Goal: Use online tool/utility

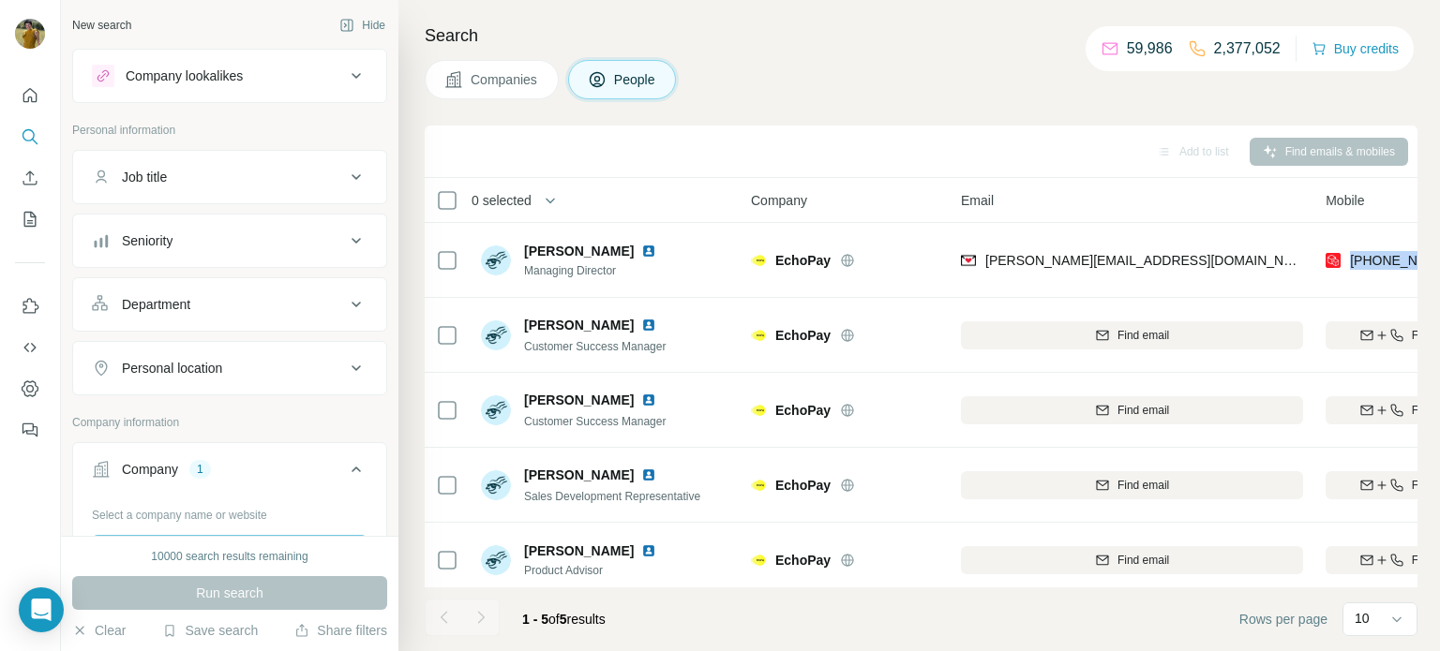
scroll to position [9, 289]
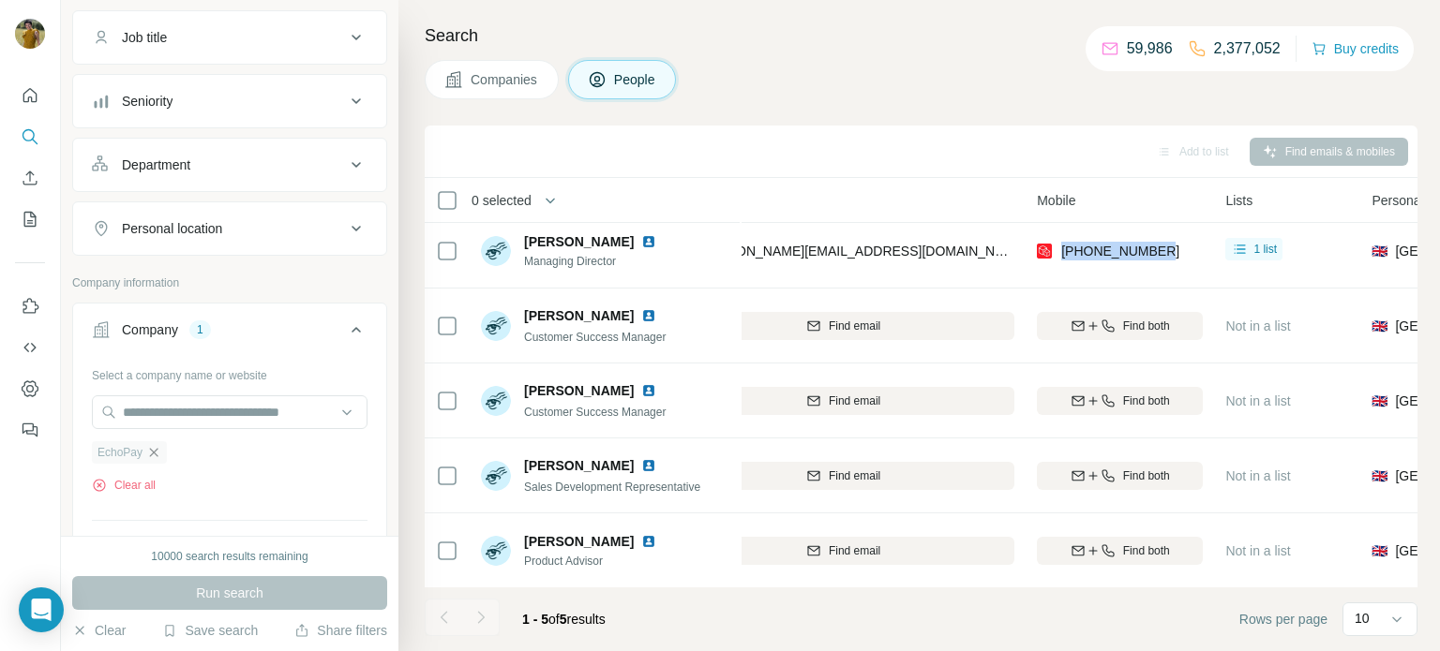
click at [157, 452] on icon "button" at bounding box center [154, 452] width 8 height 8
click at [168, 421] on input "text" at bounding box center [230, 413] width 276 height 34
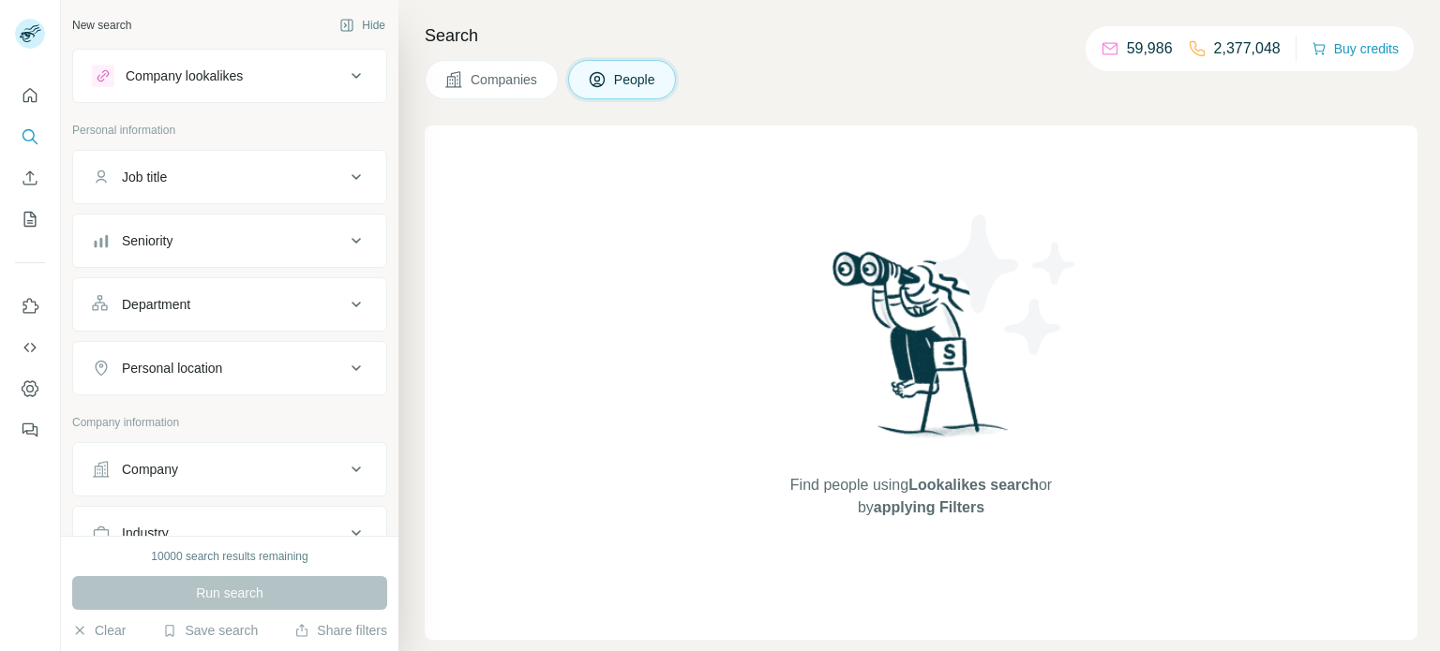
scroll to position [142, 0]
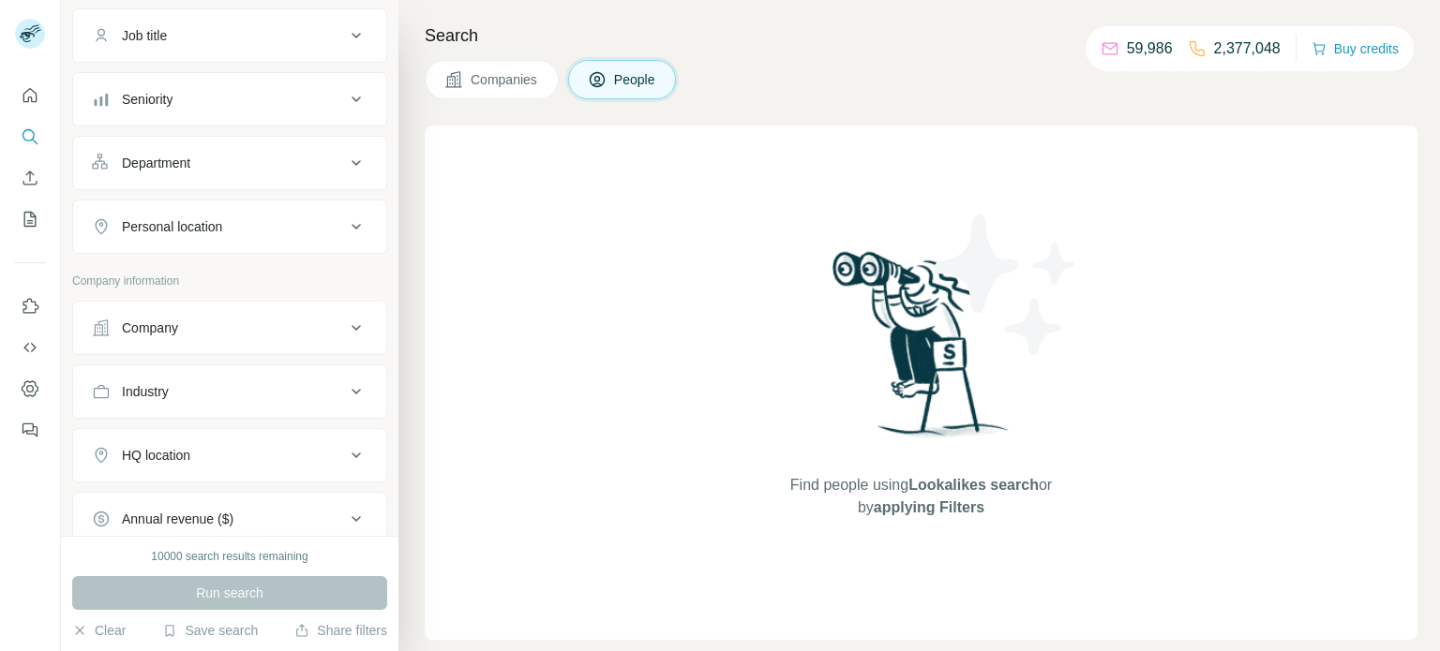
click at [203, 336] on button "Company" at bounding box center [229, 328] width 313 height 45
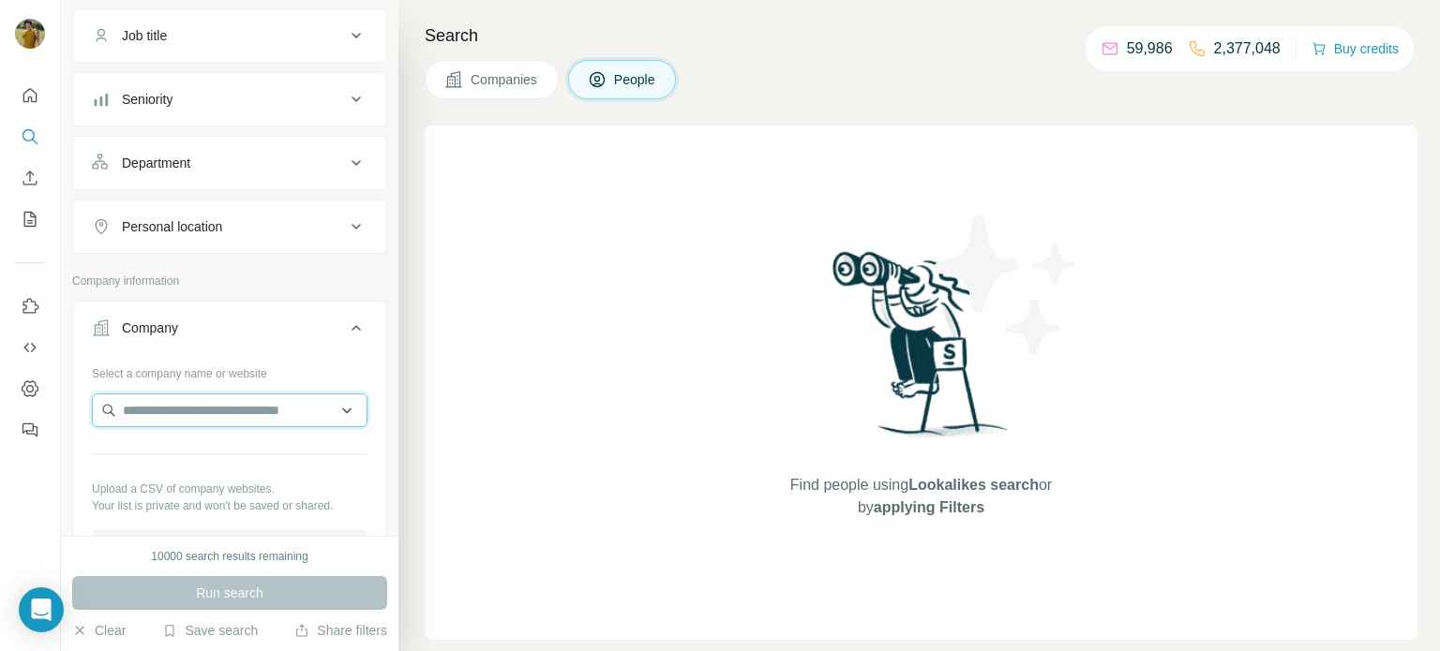
click at [180, 407] on input "text" at bounding box center [230, 411] width 276 height 34
paste input "**********"
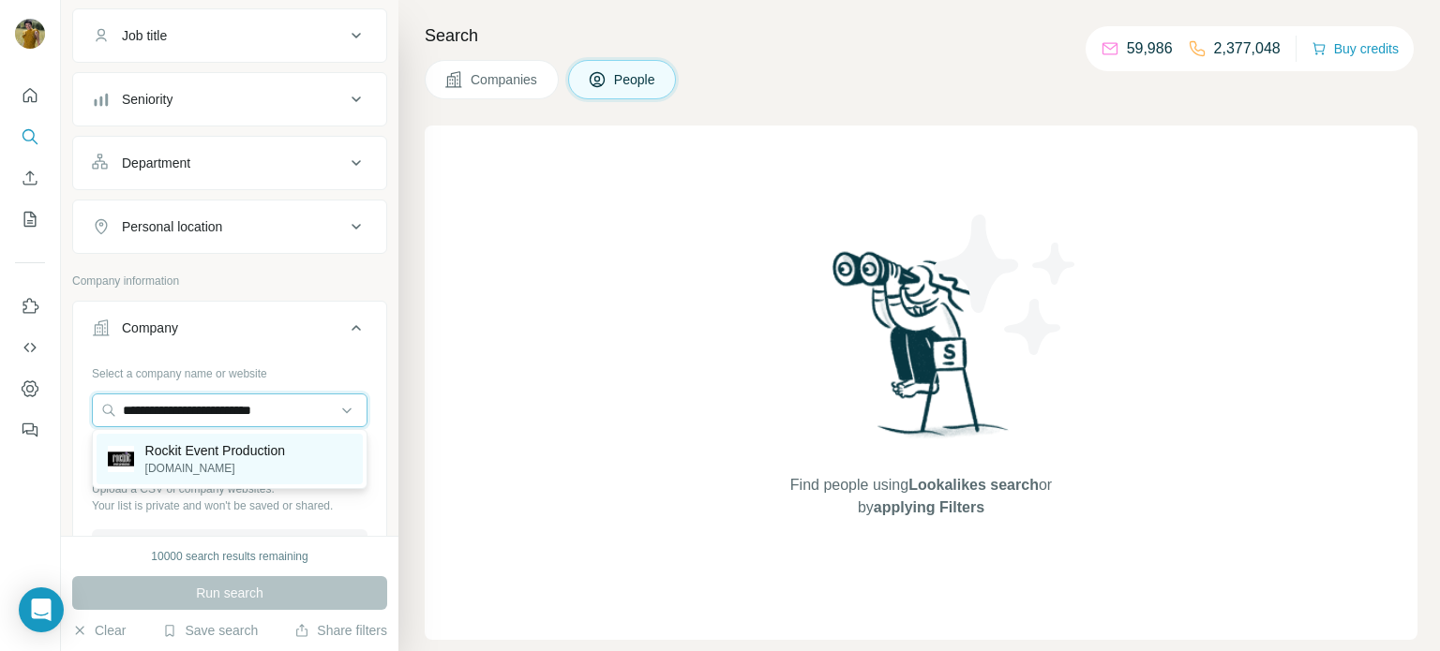
type input "**********"
click at [240, 451] on p "Rockit Event Production" at bounding box center [215, 450] width 140 height 19
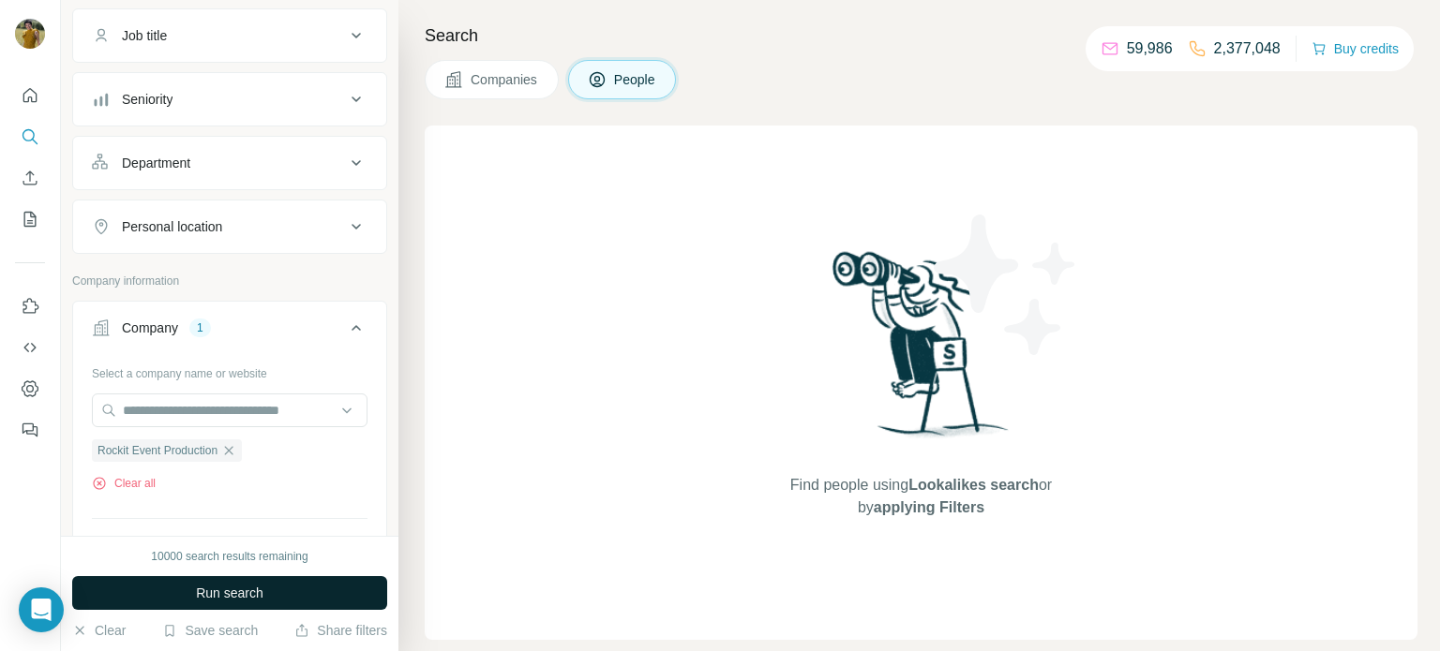
click at [237, 593] on span "Run search" at bounding box center [229, 593] width 67 height 19
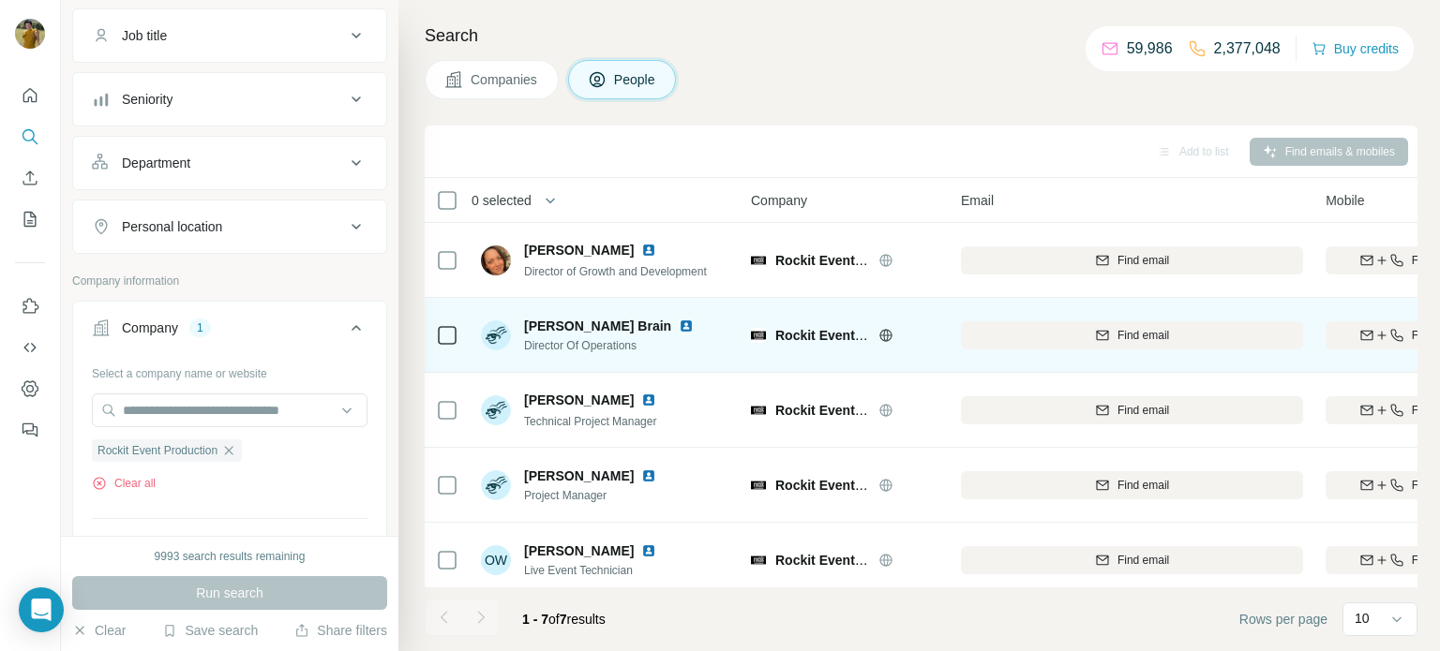
click at [679, 327] on img at bounding box center [686, 326] width 15 height 15
